Goal: Task Accomplishment & Management: Use online tool/utility

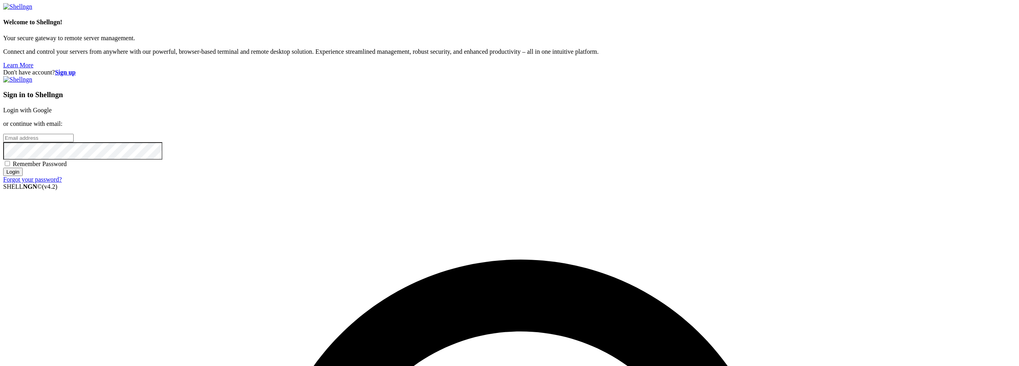
scroll to position [601, 0]
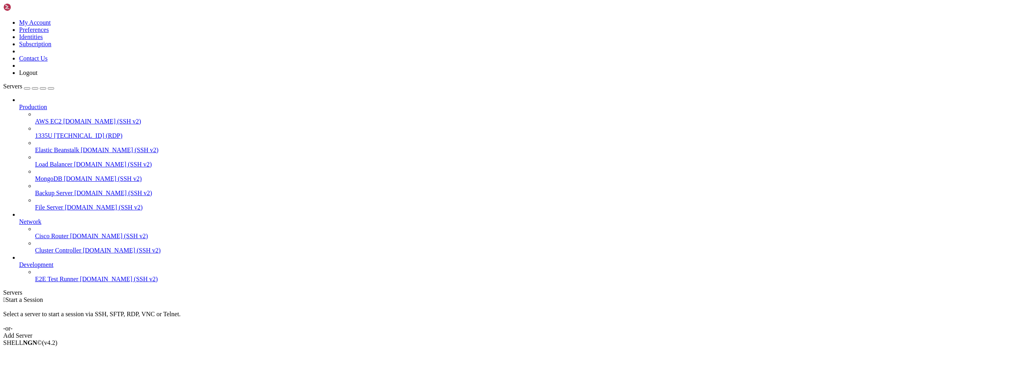
click at [49, 5] on img at bounding box center [26, 7] width 46 height 8
click at [3, 19] on link at bounding box center [3, 19] width 0 height 0
click at [51, 47] on link "Subscription" at bounding box center [35, 44] width 32 height 7
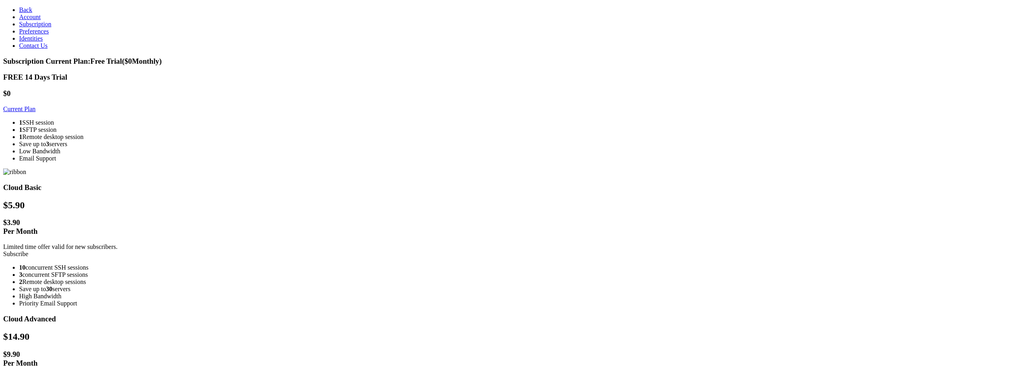
click at [238, 287] on section "Subscription Current Plan: Free Trial ($ 0 Monthly) FREE 14 Days Trial $0 Curre…" at bounding box center [509, 357] width 1012 height 600
click at [165, 171] on section "Subscription Current Plan: Free Trial ($ 0 Monthly) FREE 14 Days Trial $0 Curre…" at bounding box center [509, 357] width 1012 height 600
click at [34, 35] on span "Preferences" at bounding box center [34, 31] width 30 height 7
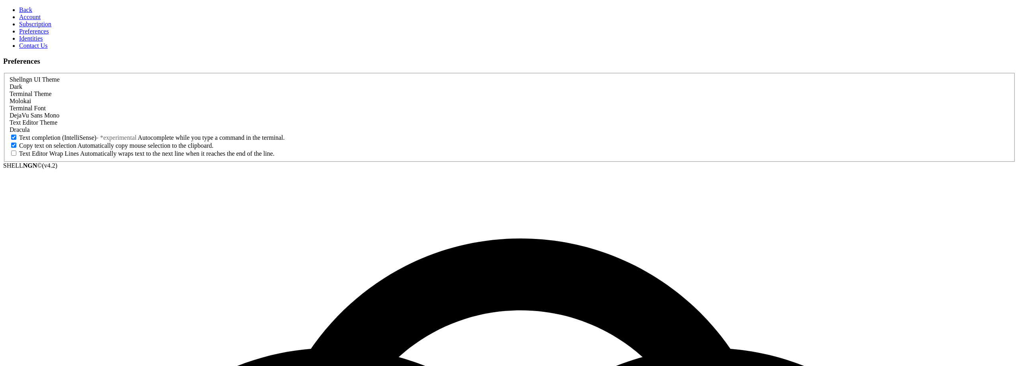
click at [242, 98] on div "Molokai" at bounding box center [510, 101] width 1000 height 7
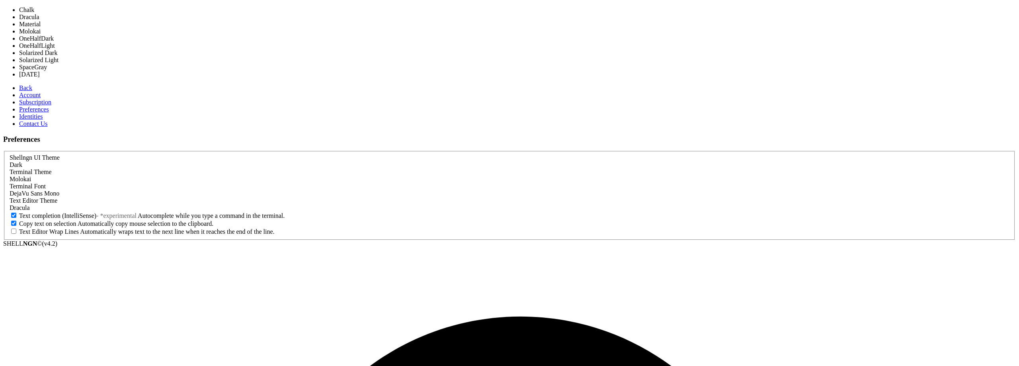
click at [242, 176] on div "Molokai" at bounding box center [510, 179] width 1000 height 7
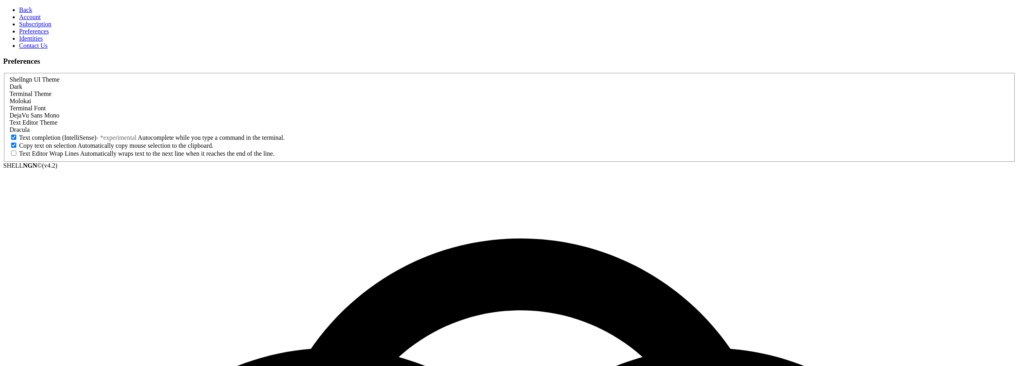
click at [27, 42] on span "Identities" at bounding box center [31, 38] width 24 height 7
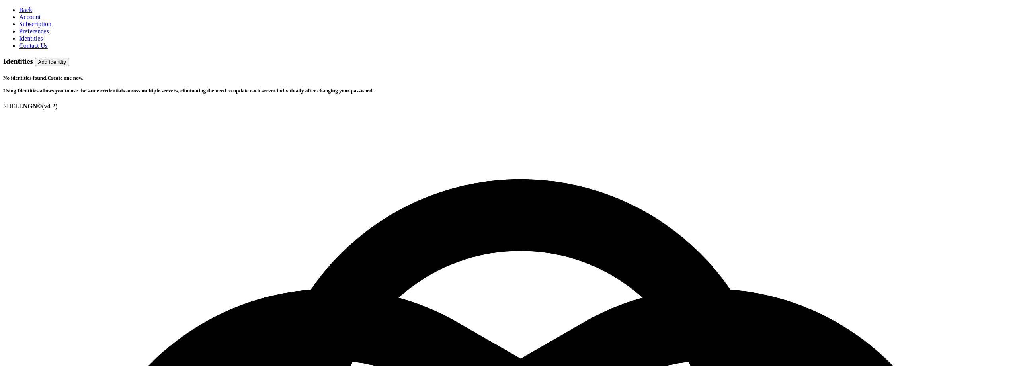
click at [27, 49] on span "Contact Us" at bounding box center [33, 45] width 29 height 7
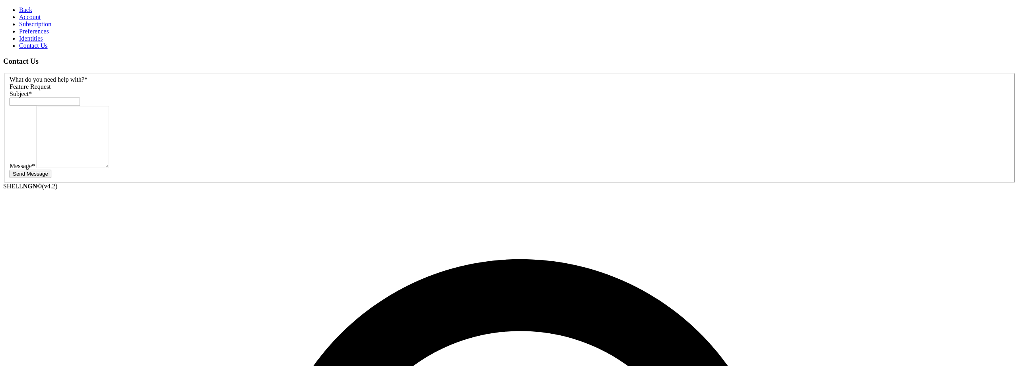
click at [39, 27] on span "Subscription" at bounding box center [35, 24] width 32 height 7
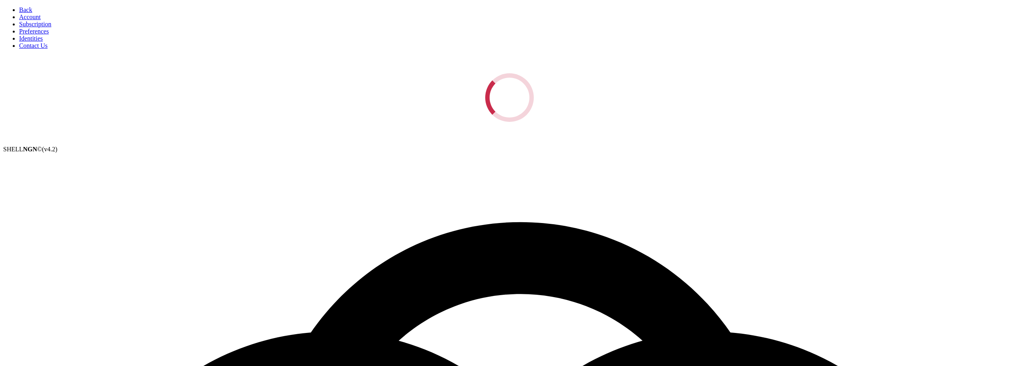
click at [33, 20] on link "Account" at bounding box center [29, 17] width 21 height 7
click at [39, 35] on span "Preferences" at bounding box center [34, 31] width 30 height 7
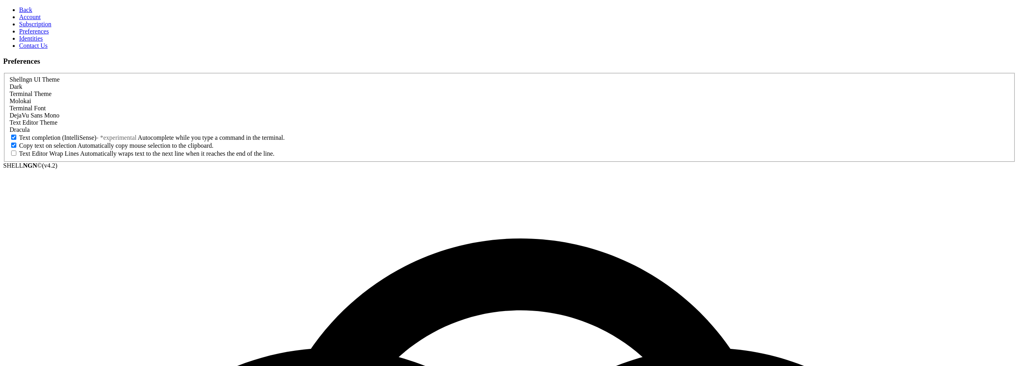
click at [34, 42] on span "Identities" at bounding box center [31, 38] width 24 height 7
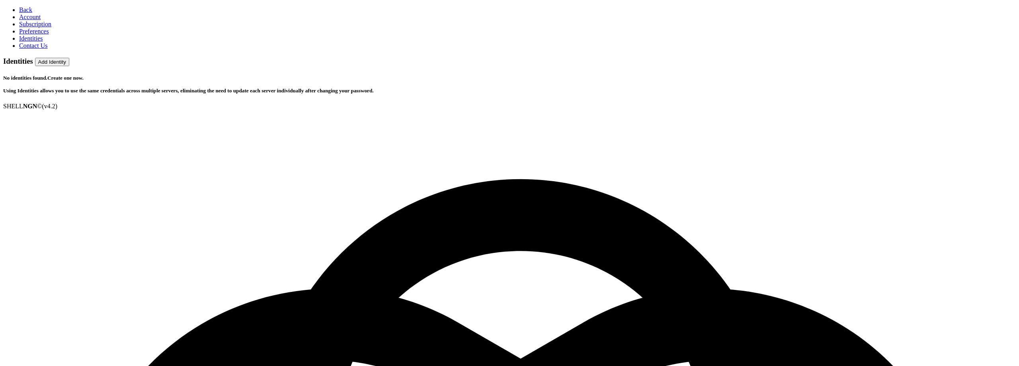
click at [39, 27] on span "Subscription" at bounding box center [35, 24] width 32 height 7
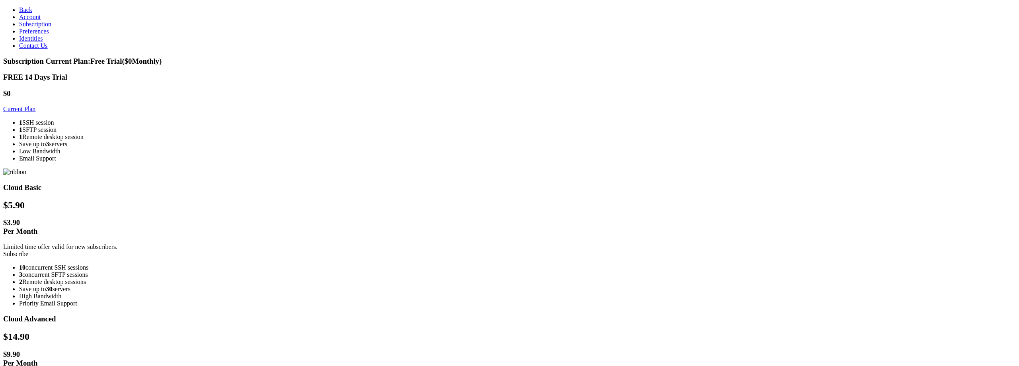
click at [338, 148] on li "Save up to 3 servers" at bounding box center [517, 143] width 997 height 7
click at [28, 250] on link "Subscribe" at bounding box center [15, 253] width 25 height 7
click at [22, 10] on span "Back" at bounding box center [25, 9] width 13 height 7
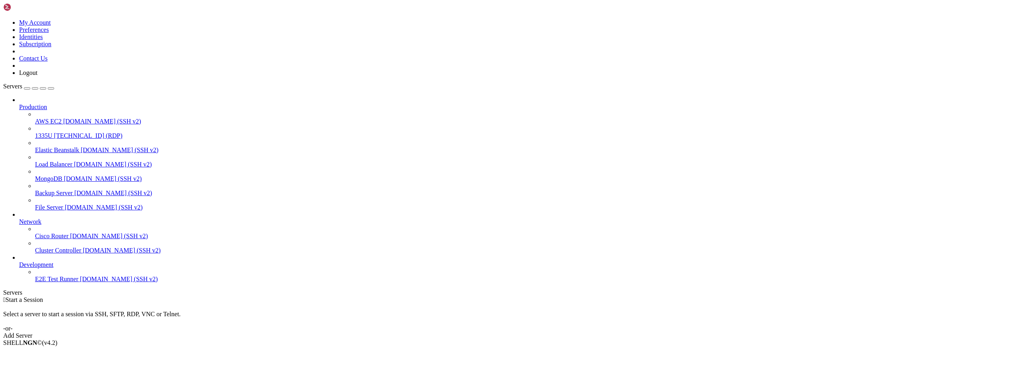
click at [73, 132] on span "[TECHNICAL_ID] (RDP)" at bounding box center [88, 135] width 68 height 7
click at [326, 296] on div " Start a Session Select a server to start a session via SSH, SFTP, RDP, VNC or…" at bounding box center [509, 317] width 1012 height 43
click at [48, 132] on span "1335U" at bounding box center [44, 135] width 18 height 7
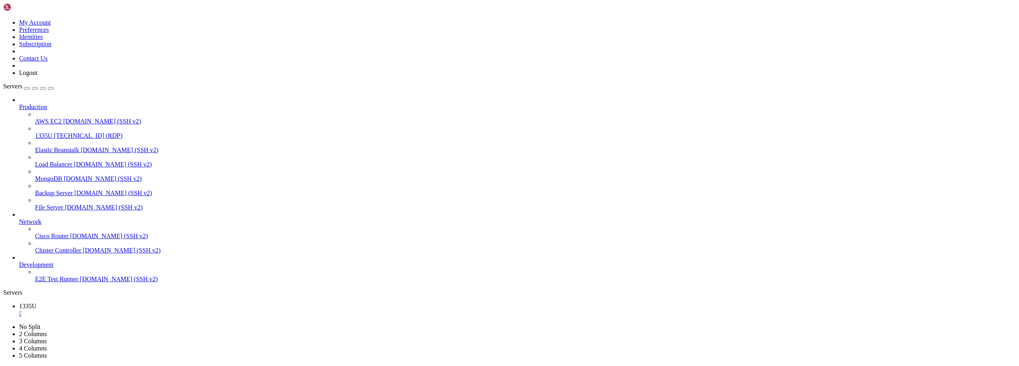
drag, startPoint x: 449, startPoint y: 595, endPoint x: 523, endPoint y: 663, distance: 100.0
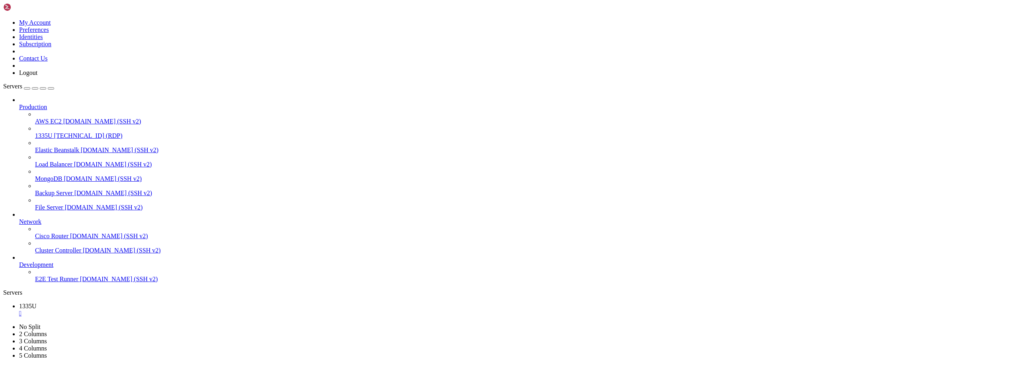
drag, startPoint x: 98, startPoint y: 589, endPoint x: 90, endPoint y: 590, distance: 8.4
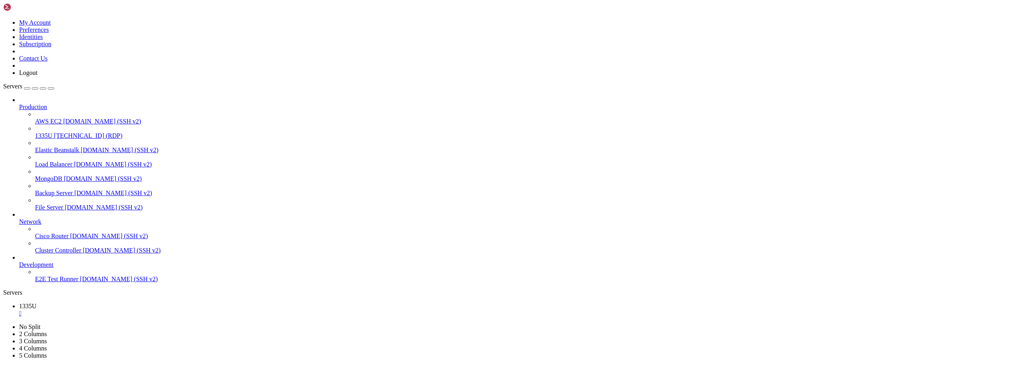
click at [3, 19] on link at bounding box center [3, 19] width 0 height 0
click at [3, 19] on icon at bounding box center [3, 19] width 0 height 0
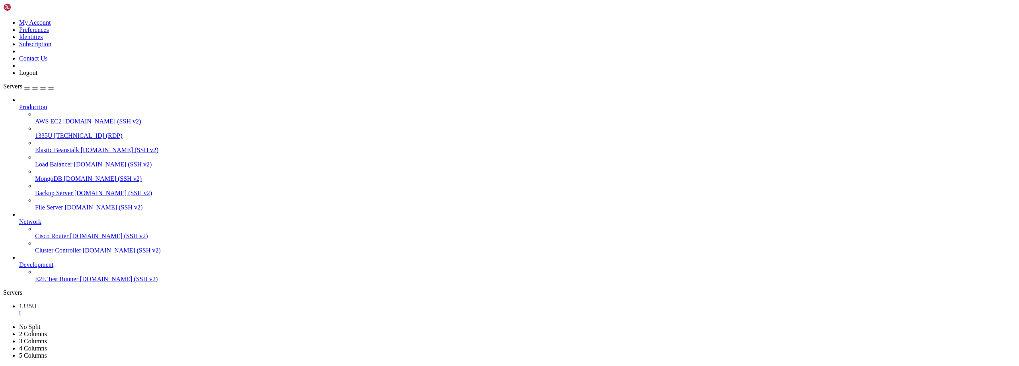
drag, startPoint x: 281, startPoint y: 388, endPoint x: 344, endPoint y: 405, distance: 64.8
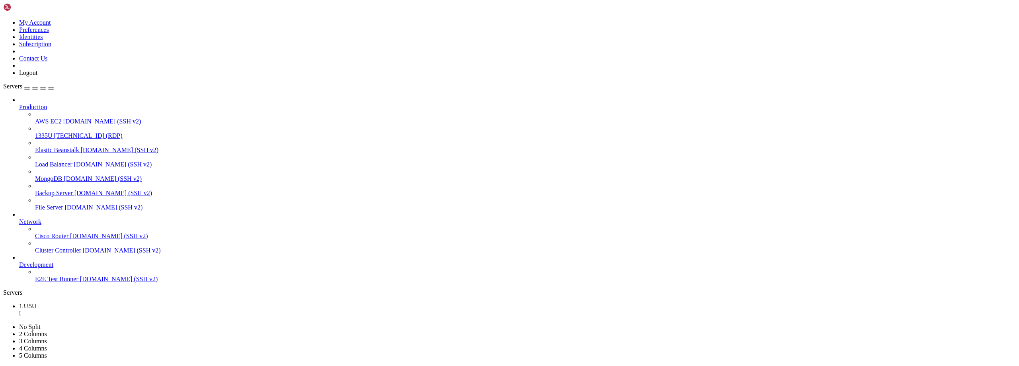
drag, startPoint x: 720, startPoint y: 406, endPoint x: 553, endPoint y: 403, distance: 166.8
drag, startPoint x: 858, startPoint y: 501, endPoint x: 804, endPoint y: 511, distance: 55.3
drag, startPoint x: 861, startPoint y: 513, endPoint x: 419, endPoint y: 534, distance: 442.2
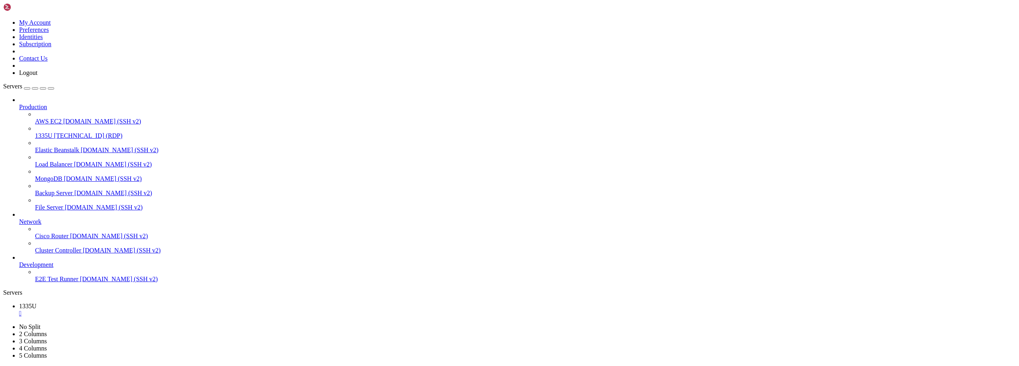
drag, startPoint x: 335, startPoint y: 406, endPoint x: 566, endPoint y: 409, distance: 230.5
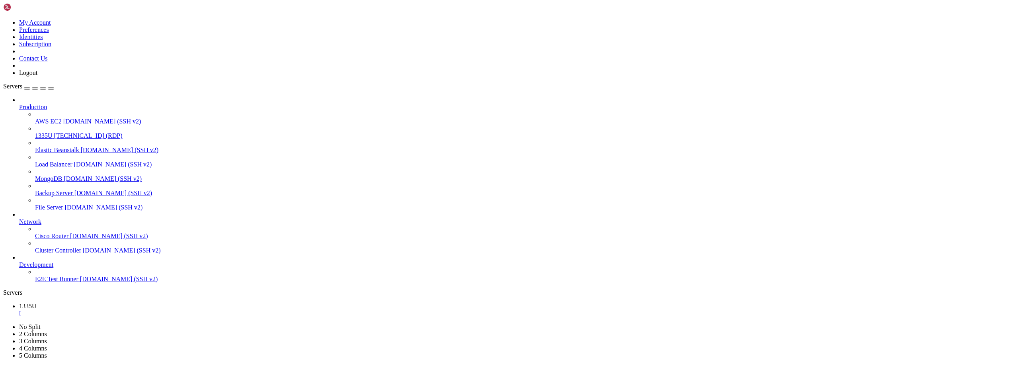
drag, startPoint x: 178, startPoint y: 581, endPoint x: 372, endPoint y: 583, distance: 193.4
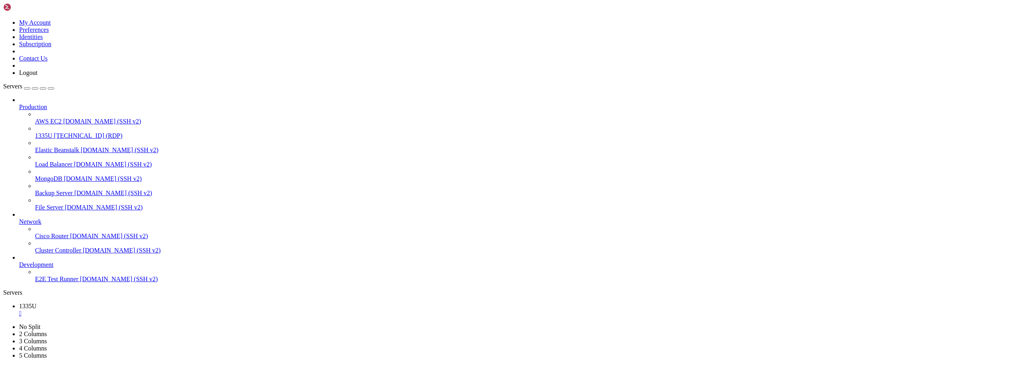
drag, startPoint x: 675, startPoint y: 408, endPoint x: 554, endPoint y: 390, distance: 122.8
drag, startPoint x: 849, startPoint y: 385, endPoint x: 482, endPoint y: 507, distance: 387.0
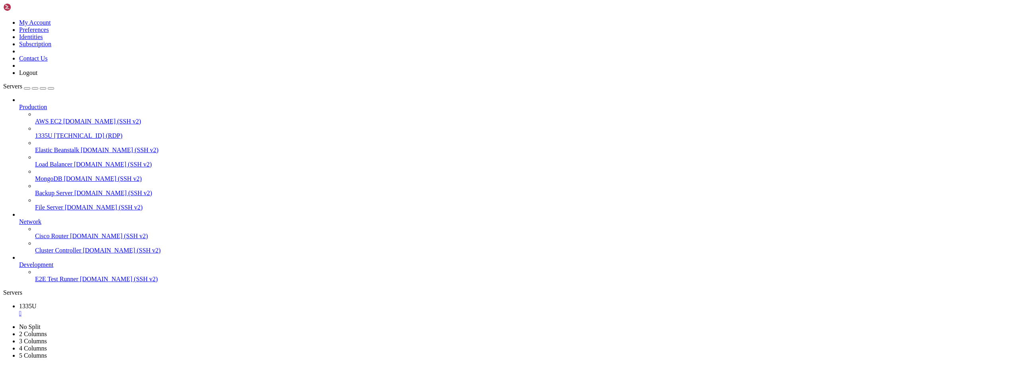
drag, startPoint x: 393, startPoint y: 539, endPoint x: 378, endPoint y: 541, distance: 15.3
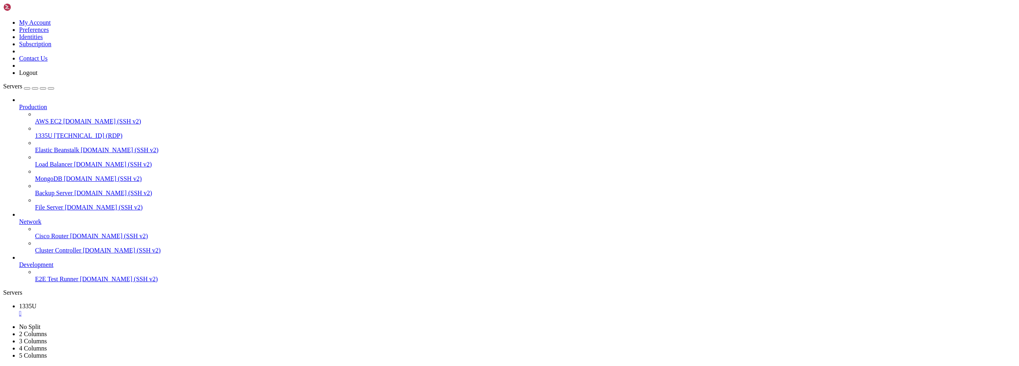
click at [19, 103] on icon at bounding box center [19, 103] width 0 height 0
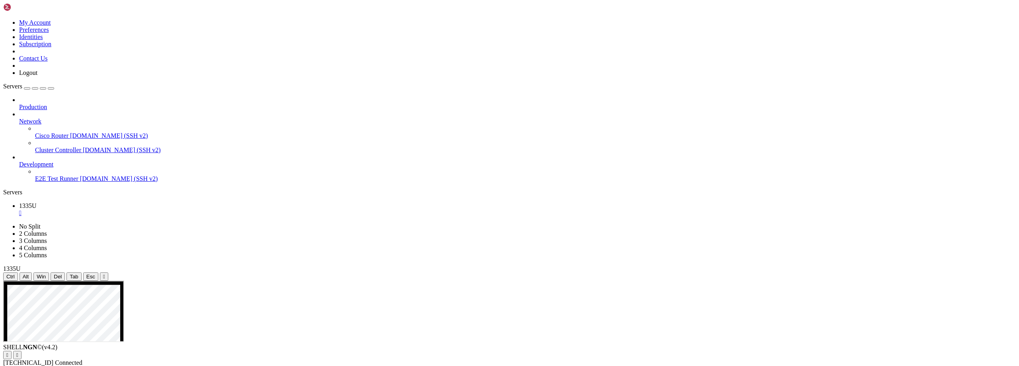
click at [19, 103] on icon at bounding box center [19, 103] width 0 height 0
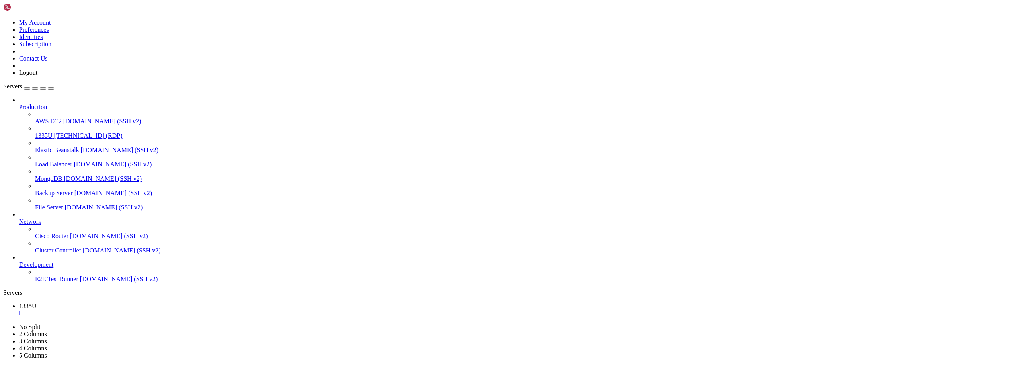
drag, startPoint x: 314, startPoint y: 509, endPoint x: 499, endPoint y: 419, distance: 206.5
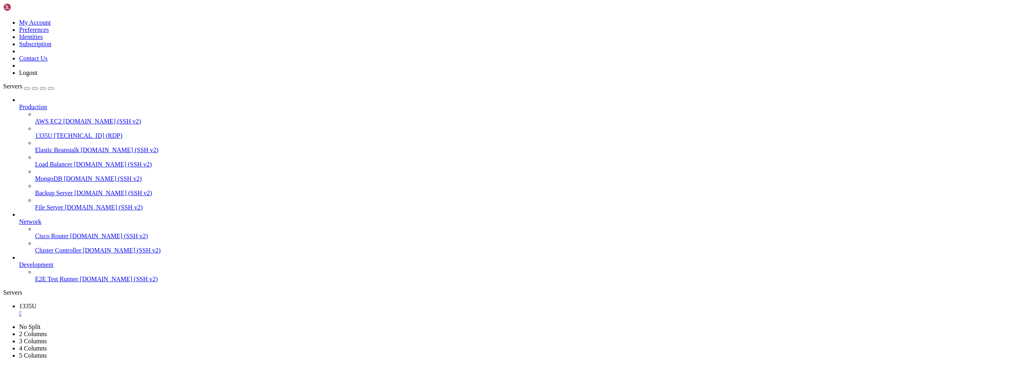
drag, startPoint x: 303, startPoint y: 616, endPoint x: 302, endPoint y: 641, distance: 24.7
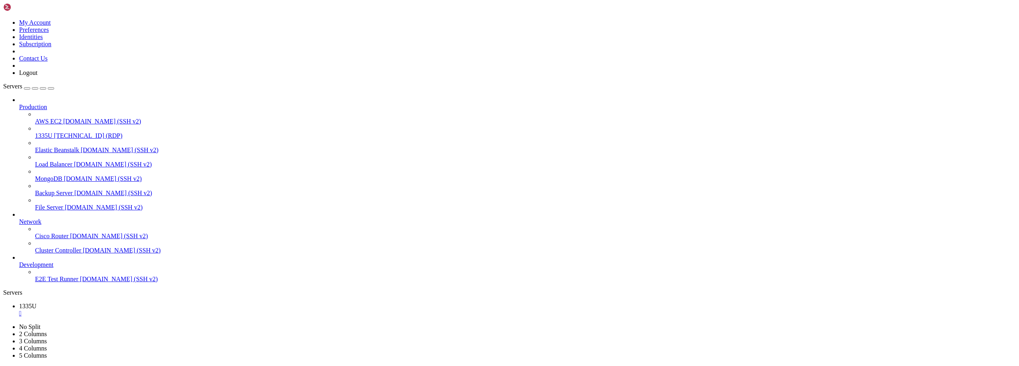
drag, startPoint x: 532, startPoint y: 423, endPoint x: 328, endPoint y: 410, distance: 204.6
drag, startPoint x: 573, startPoint y: 434, endPoint x: 677, endPoint y: 429, distance: 104.4
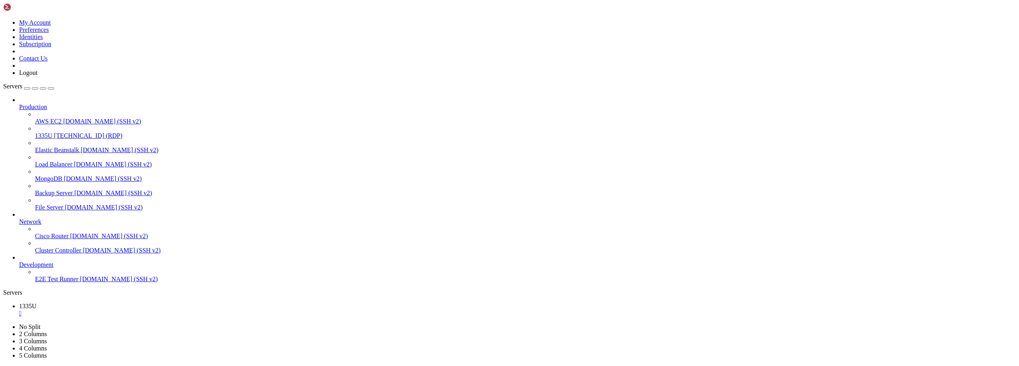
drag, startPoint x: 489, startPoint y: 592, endPoint x: 423, endPoint y: 586, distance: 66.8
click at [54, 132] on span "[TECHNICAL_ID] (RDP)" at bounding box center [88, 135] width 68 height 7
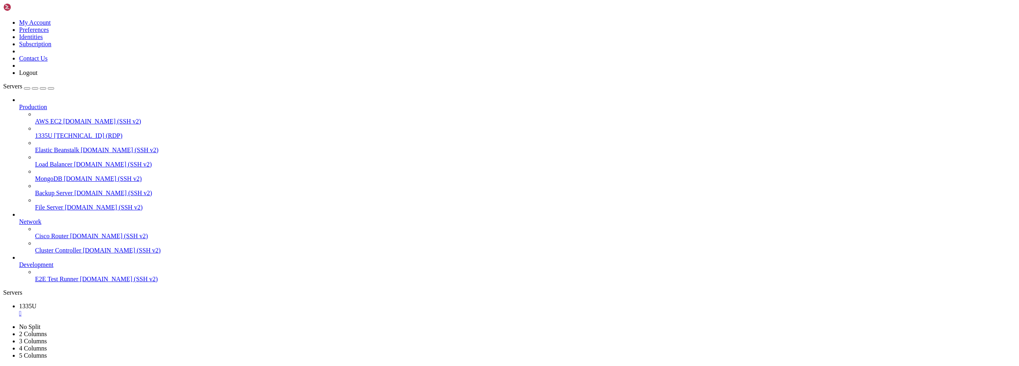
click at [66, 132] on span "[TECHNICAL_ID] (RDP)" at bounding box center [88, 135] width 68 height 7
drag, startPoint x: 519, startPoint y: 235, endPoint x: 568, endPoint y: 156, distance: 93.4
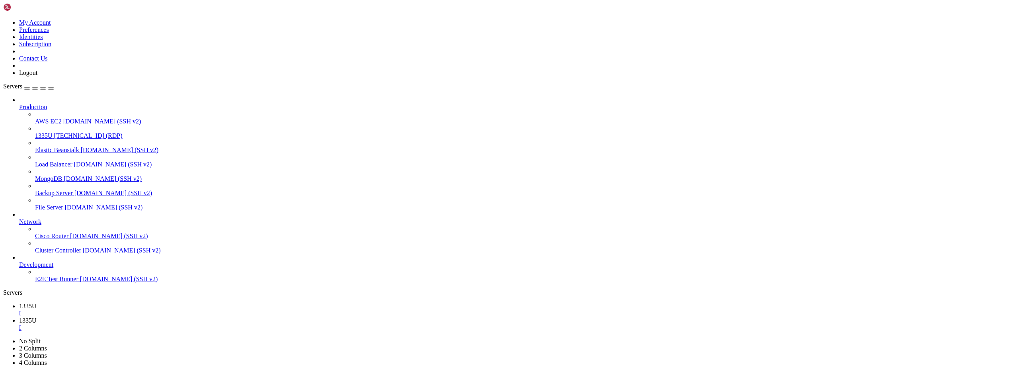
click at [37, 302] on span "1335U" at bounding box center [28, 305] width 18 height 7
click at [136, 310] on div "" at bounding box center [517, 313] width 997 height 7
